Goal: Transaction & Acquisition: Obtain resource

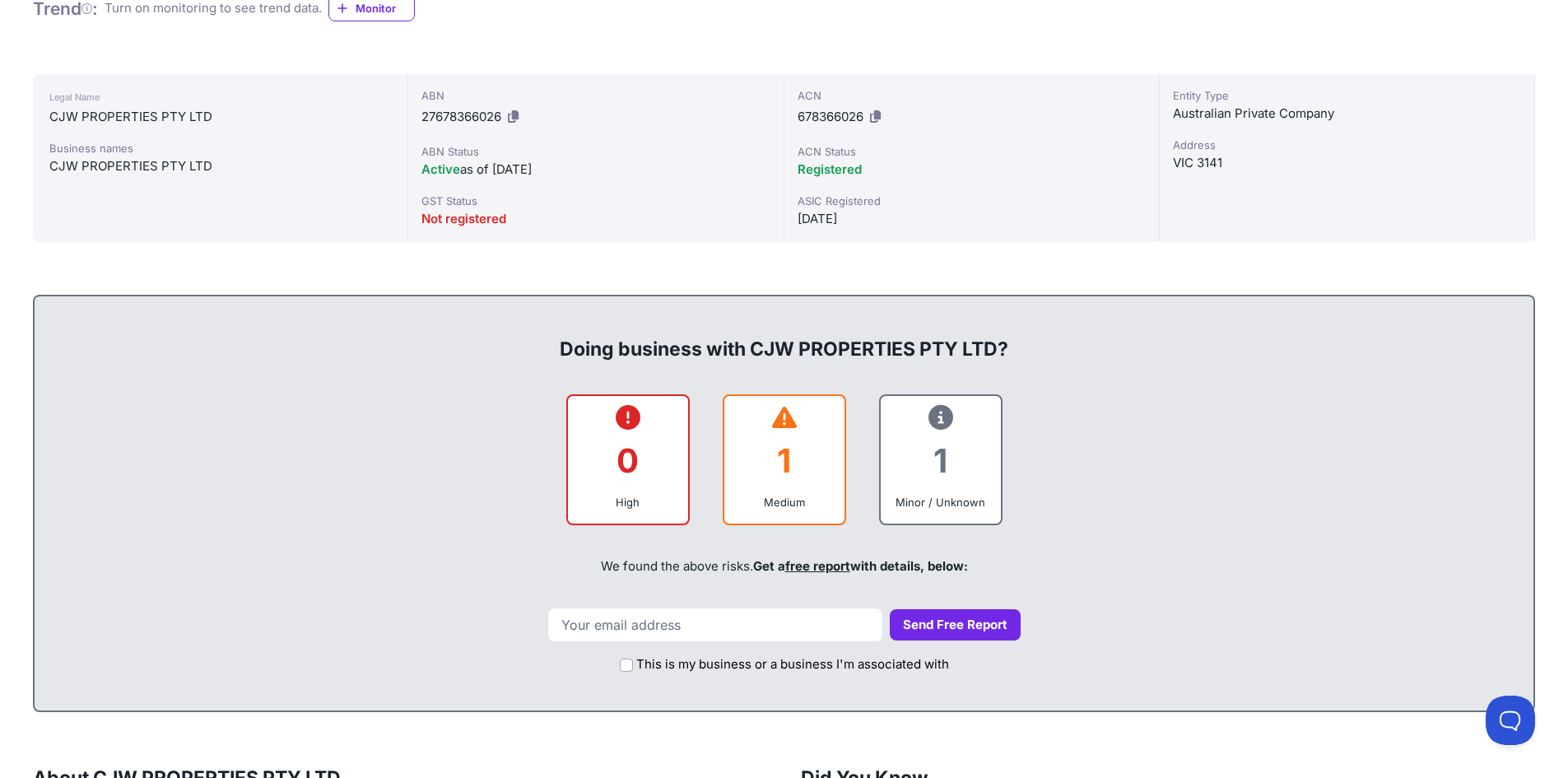
scroll to position [494, 0]
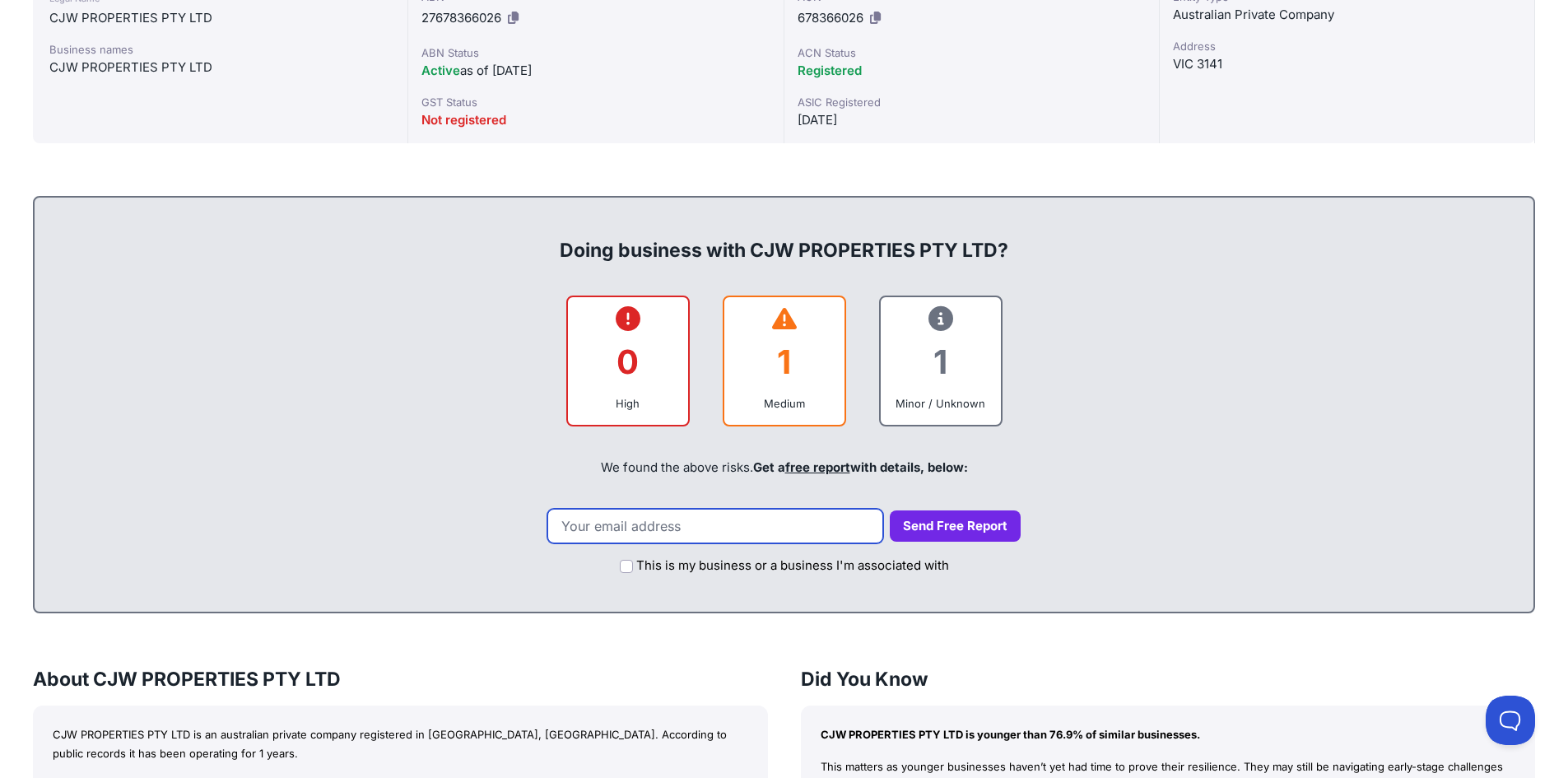
click at [666, 528] on input "email" at bounding box center [715, 525] width 336 height 34
type input "leasing@thenhhd.com"
click at [932, 535] on button "Send Free Report" at bounding box center [955, 526] width 130 height 32
click at [932, 528] on button "Send Free Report" at bounding box center [955, 526] width 130 height 32
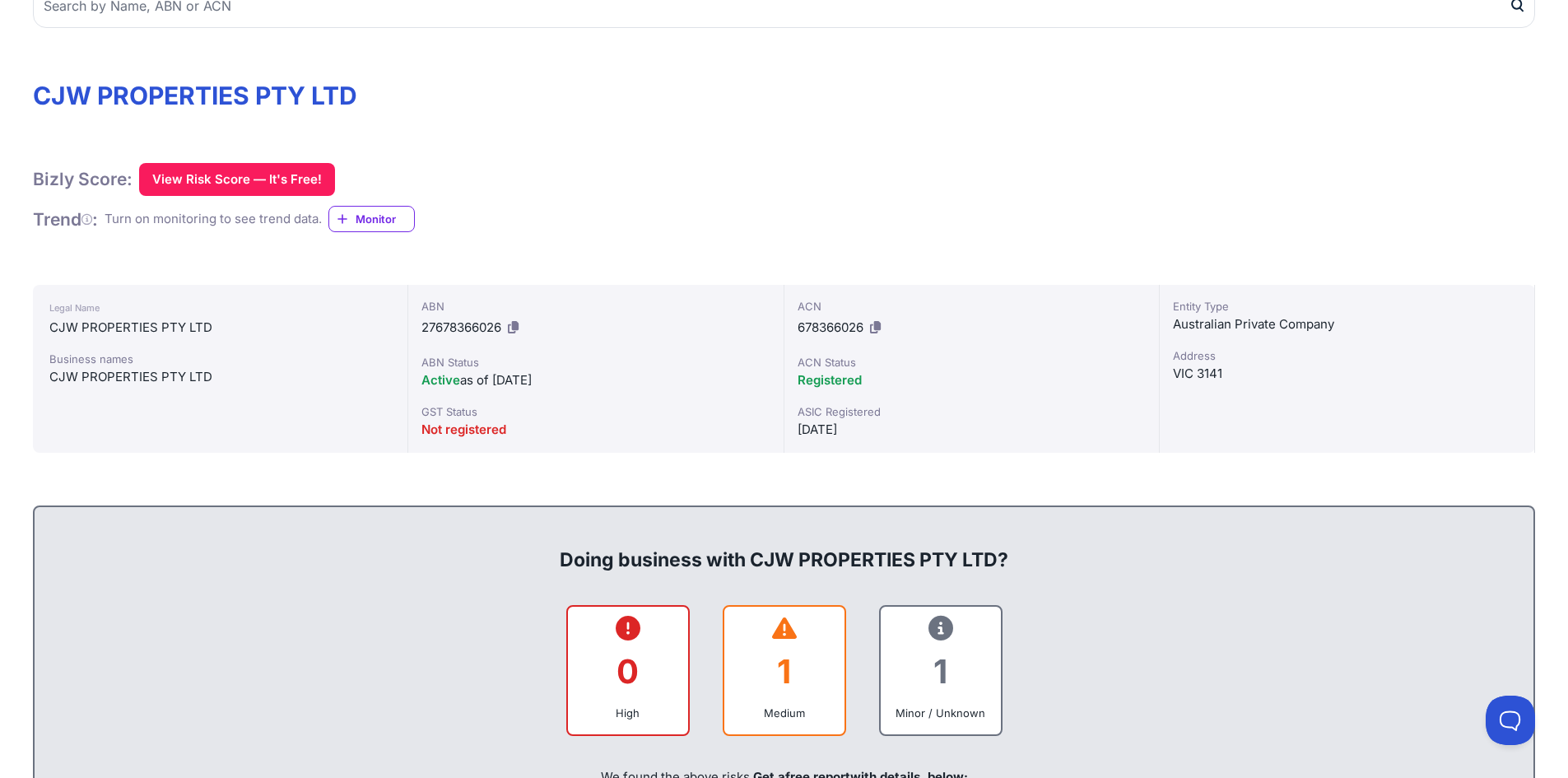
scroll to position [329, 0]
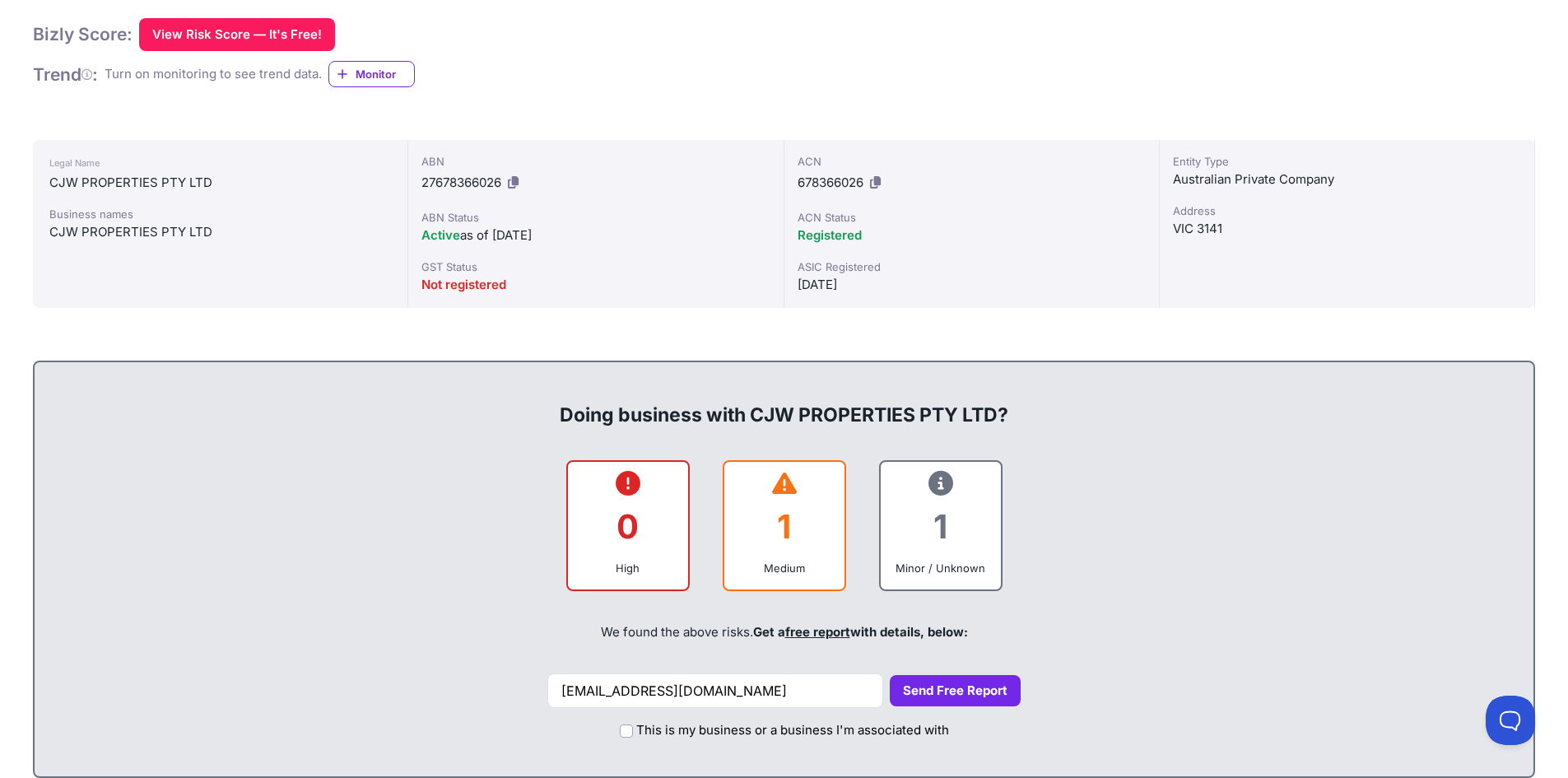
click at [919, 677] on button "Send Free Report" at bounding box center [955, 691] width 130 height 32
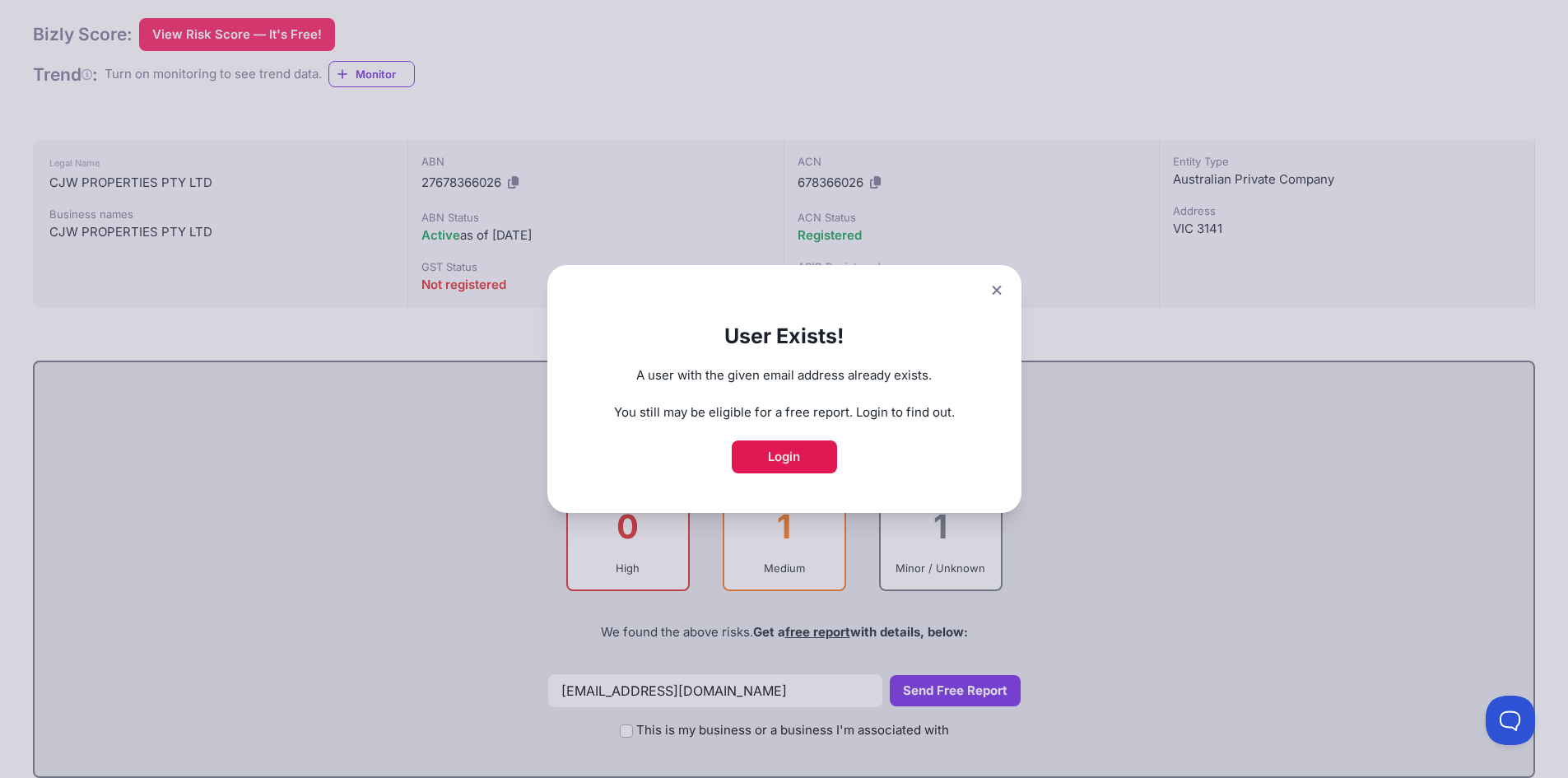
click at [806, 454] on link "Login" at bounding box center [784, 457] width 105 height 33
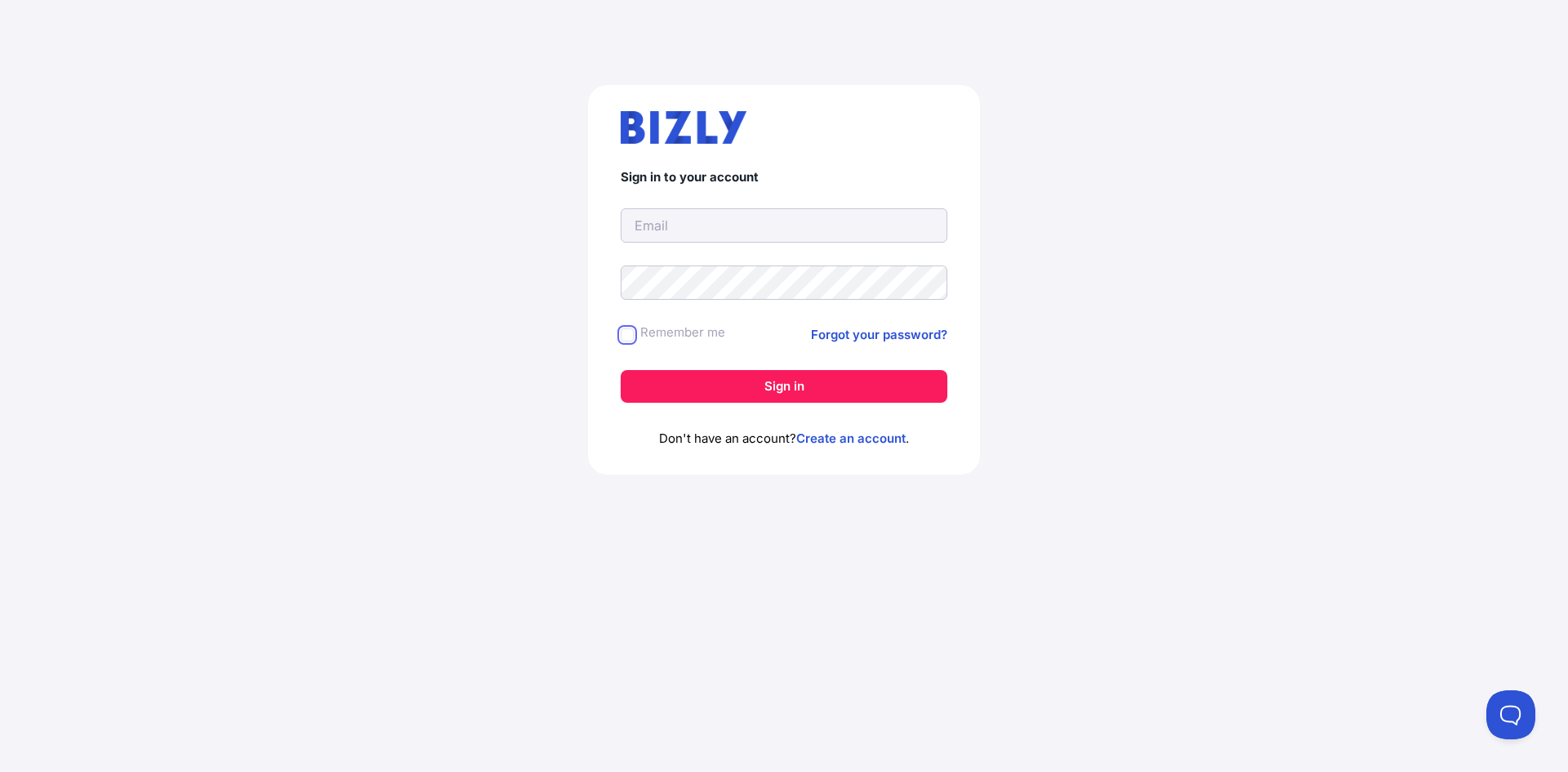
click at [629, 337] on input "Remember me" at bounding box center [627, 335] width 13 height 13
checkbox input "true"
click at [745, 234] on input "text" at bounding box center [784, 225] width 327 height 34
click at [712, 223] on input "text" at bounding box center [784, 225] width 327 height 34
type input "[EMAIL_ADDRESS][DOMAIN_NAME]"
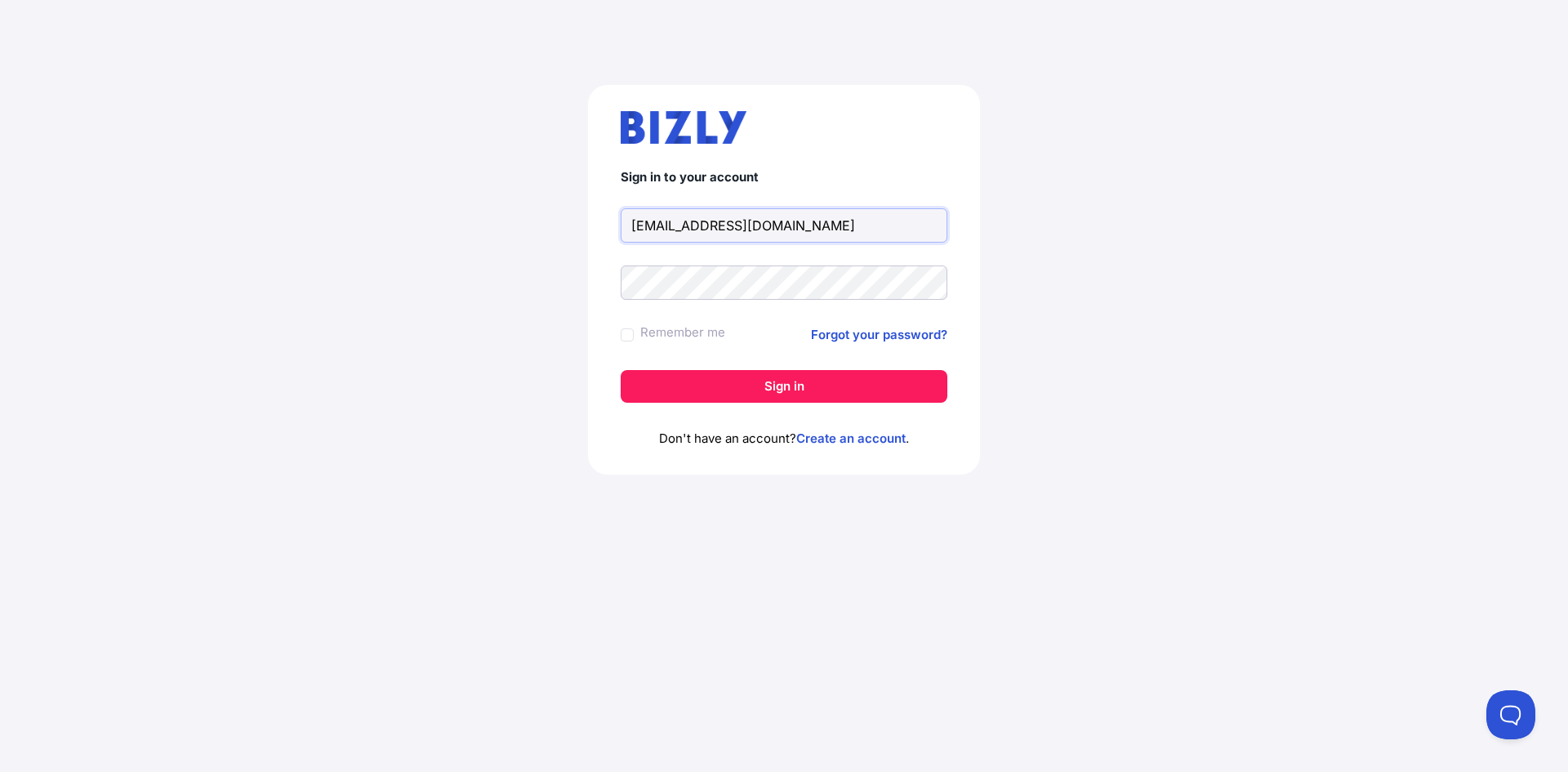
click at [806, 229] on input "[EMAIL_ADDRESS][DOMAIN_NAME]" at bounding box center [784, 225] width 327 height 34
drag, startPoint x: 877, startPoint y: 226, endPoint x: 587, endPoint y: 209, distance: 290.5
click at [587, 209] on div "Sign in to your account [EMAIL_ADDRESS][DOMAIN_NAME] Remember me Forgot your pa…" at bounding box center [784, 286] width 1503 height 481
click at [819, 223] on input "[EMAIL_ADDRESS][DOMAIN_NAME]" at bounding box center [784, 225] width 327 height 34
drag, startPoint x: 819, startPoint y: 223, endPoint x: 532, endPoint y: 203, distance: 287.7
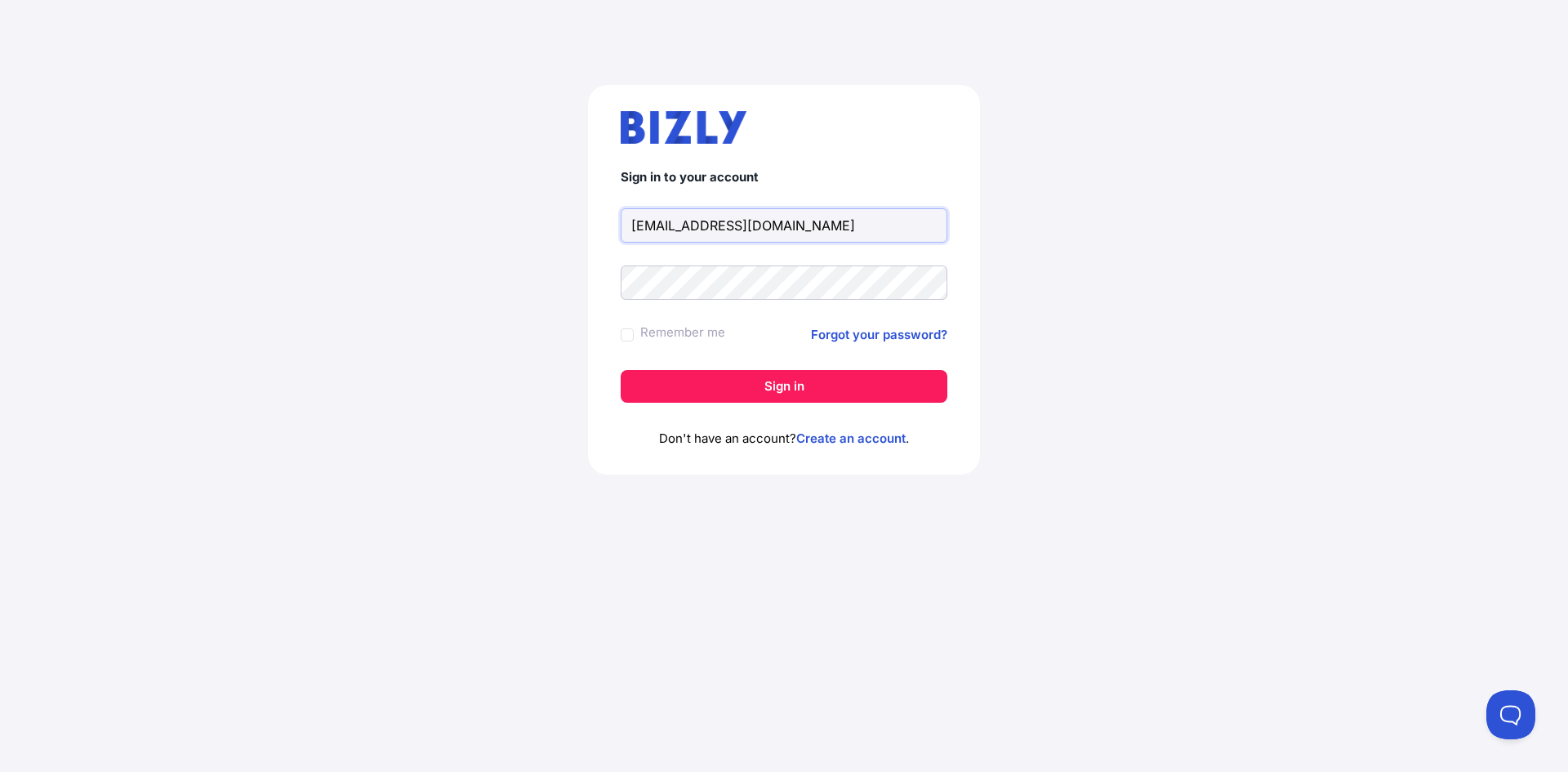
click at [532, 203] on div "Sign in to your account [EMAIL_ADDRESS][DOMAIN_NAME] Remember me Forgot your pa…" at bounding box center [784, 286] width 1503 height 481
click at [799, 228] on input "[EMAIL_ADDRESS][DOMAIN_NAME]" at bounding box center [784, 225] width 327 height 34
drag, startPoint x: 818, startPoint y: 230, endPoint x: 581, endPoint y: 220, distance: 237.2
click at [581, 220] on div "Sign in to your account [EMAIL_ADDRESS][DOMAIN_NAME] Remember me Forgot your pa…" at bounding box center [784, 286] width 1503 height 481
